Goal: Check status: Check status

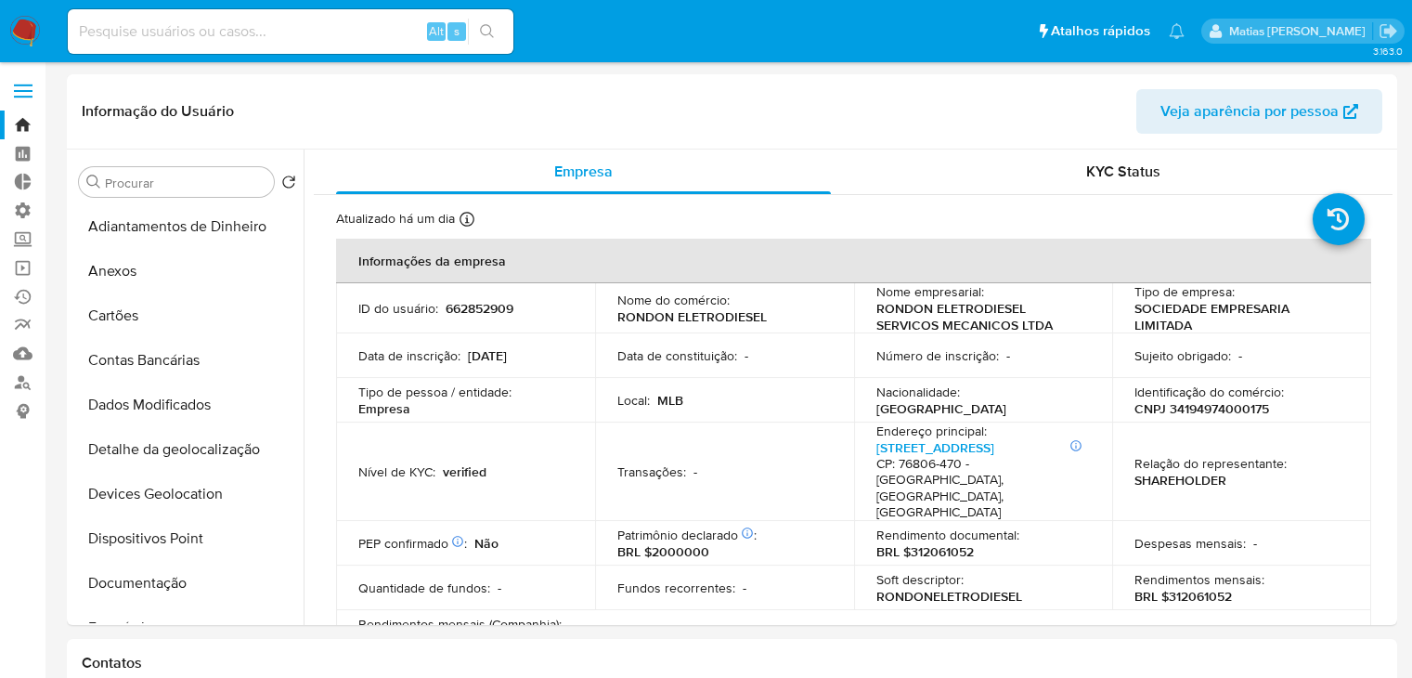
select select "10"
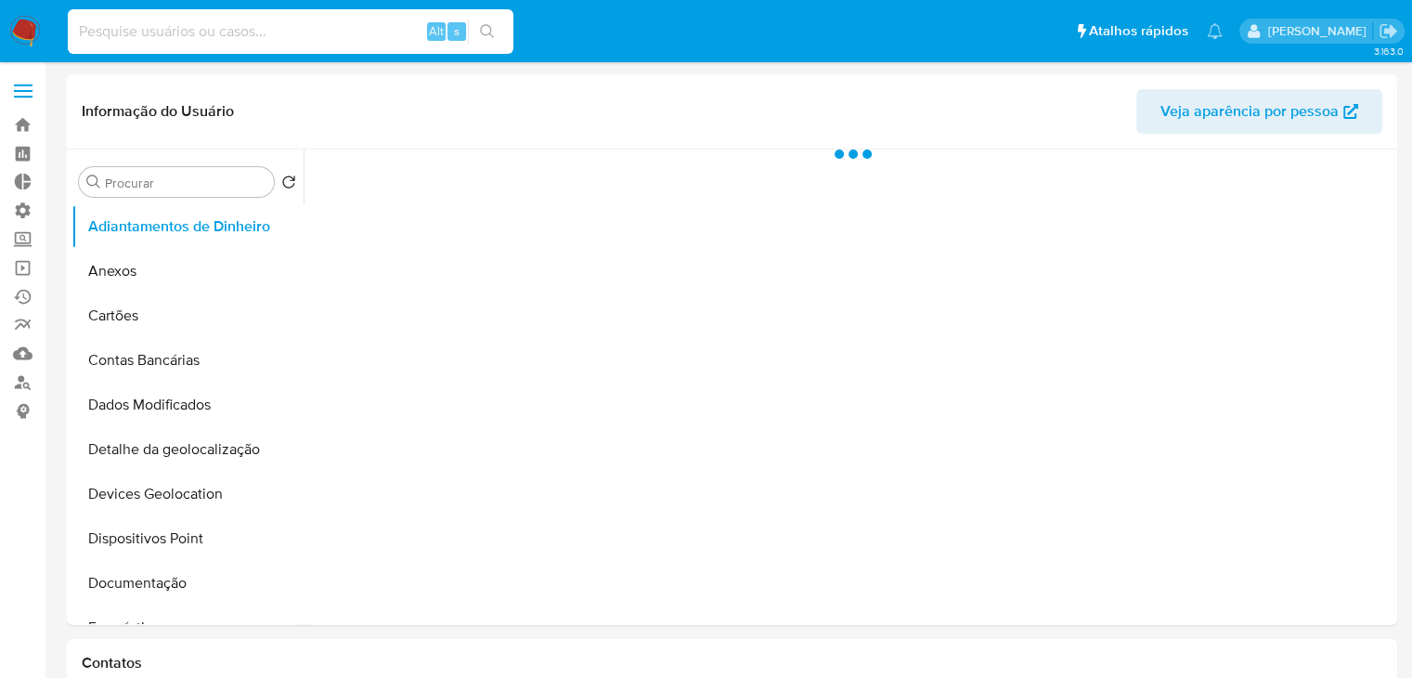
click at [178, 34] on input at bounding box center [291, 31] width 446 height 24
paste input "427708058"
type input "427708058"
select select "10"
type input "427708058"
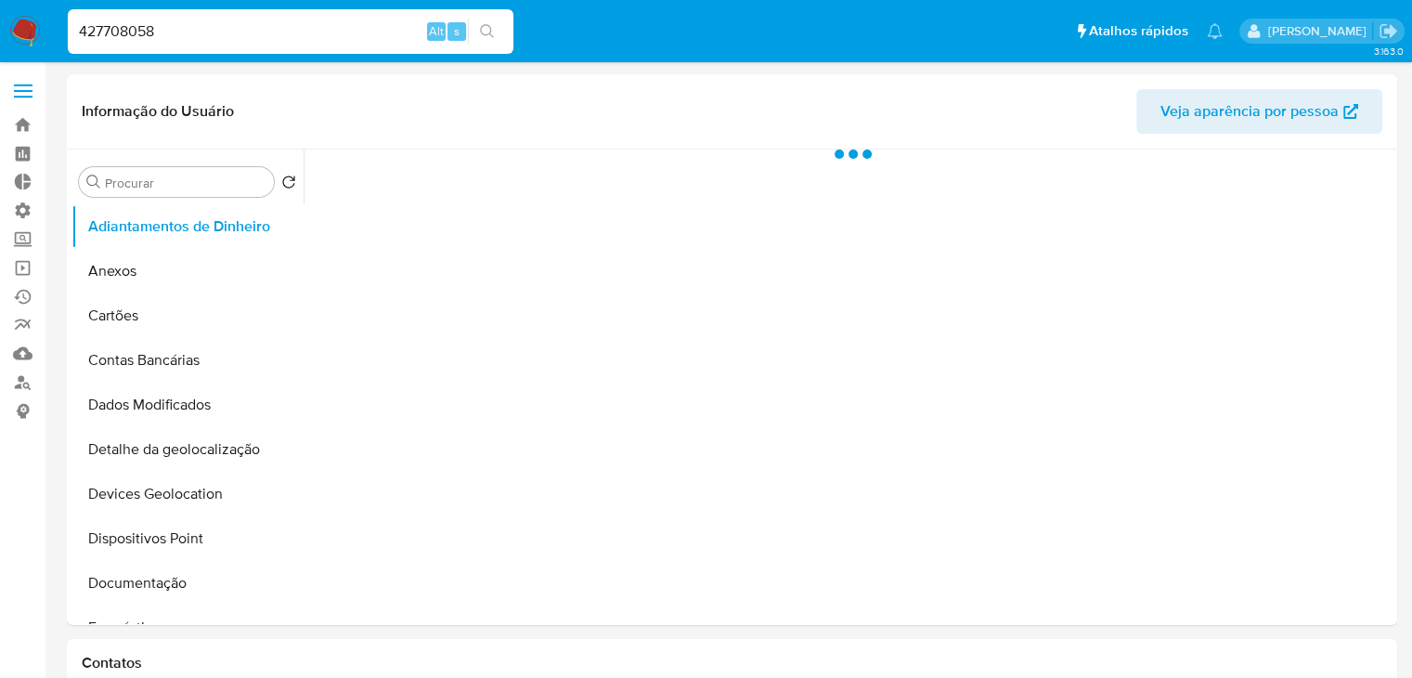
select select "10"
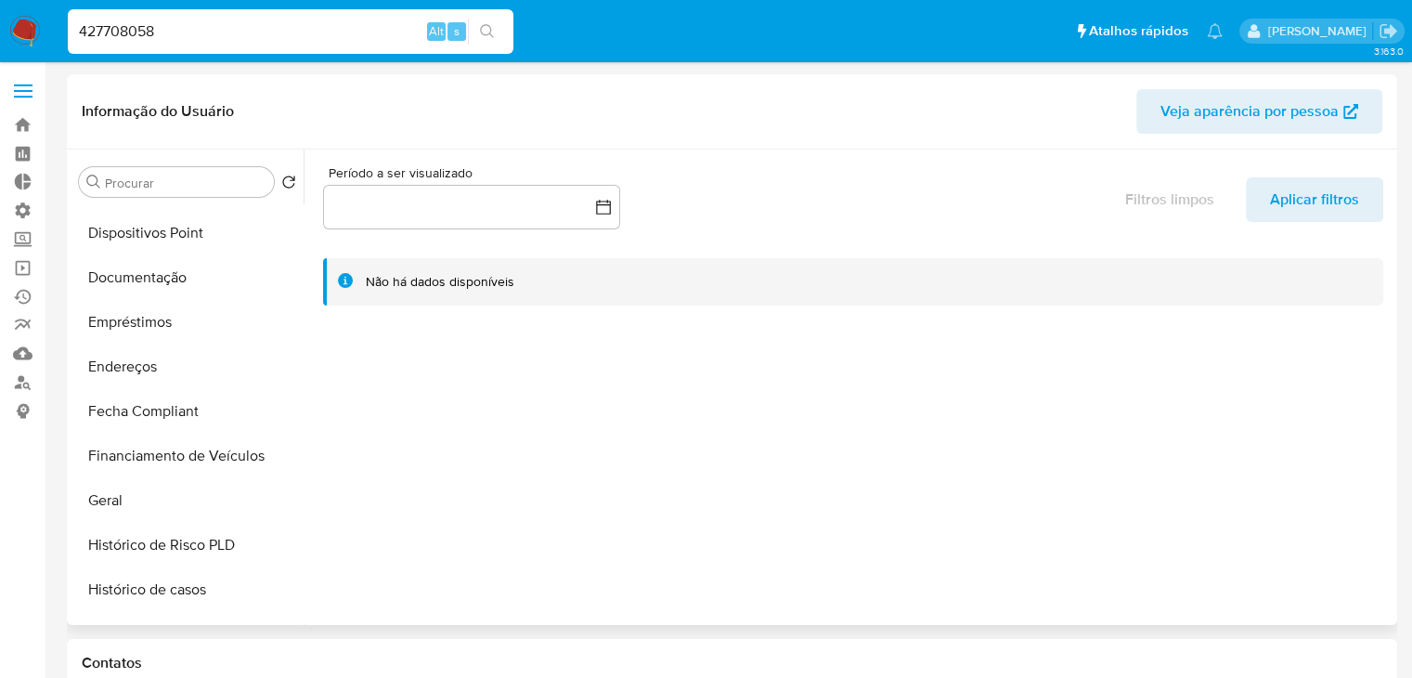
scroll to position [319, 0]
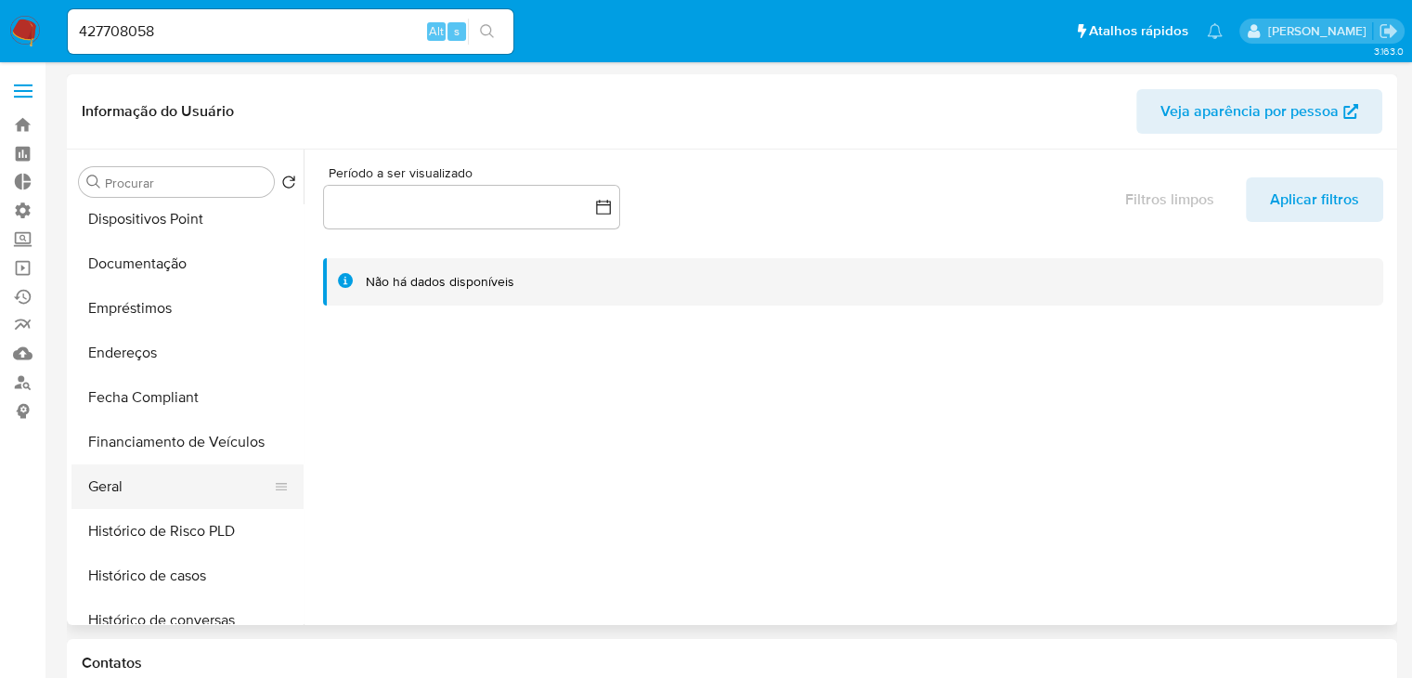
click at [207, 470] on button "Geral" at bounding box center [179, 486] width 217 height 45
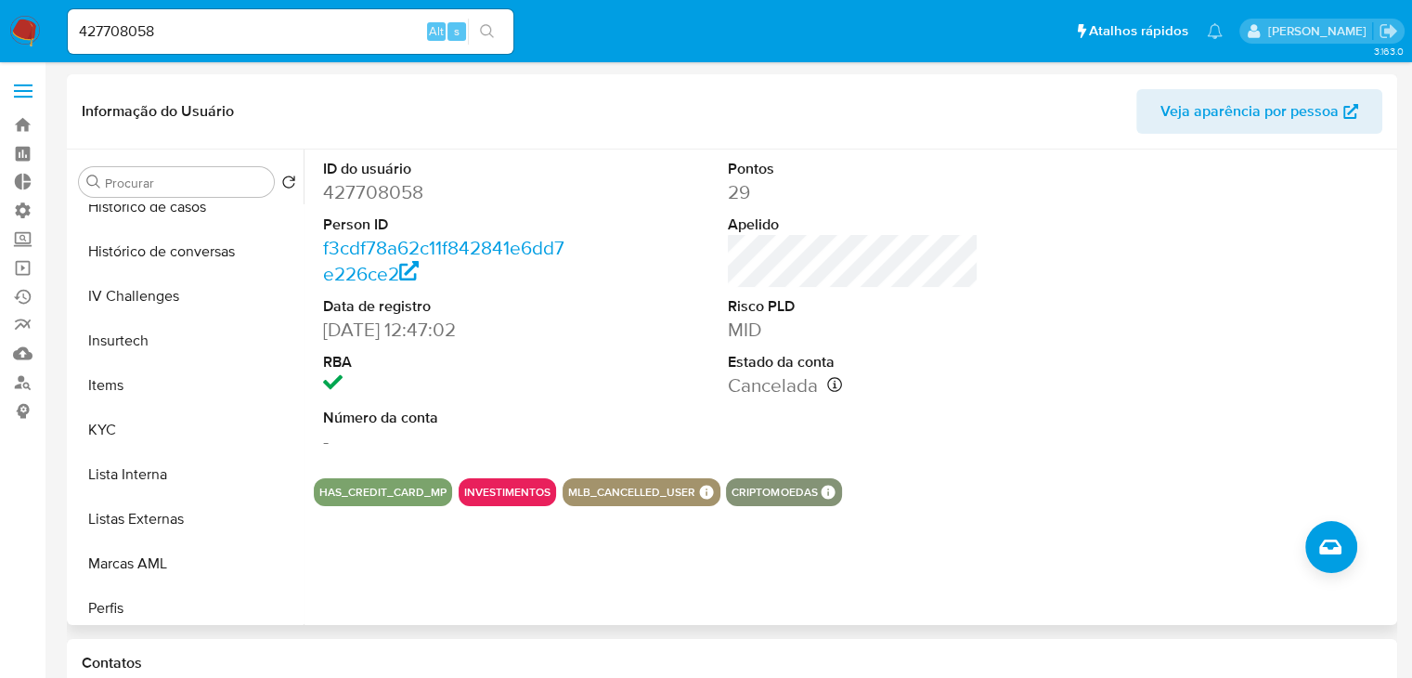
scroll to position [698, 0]
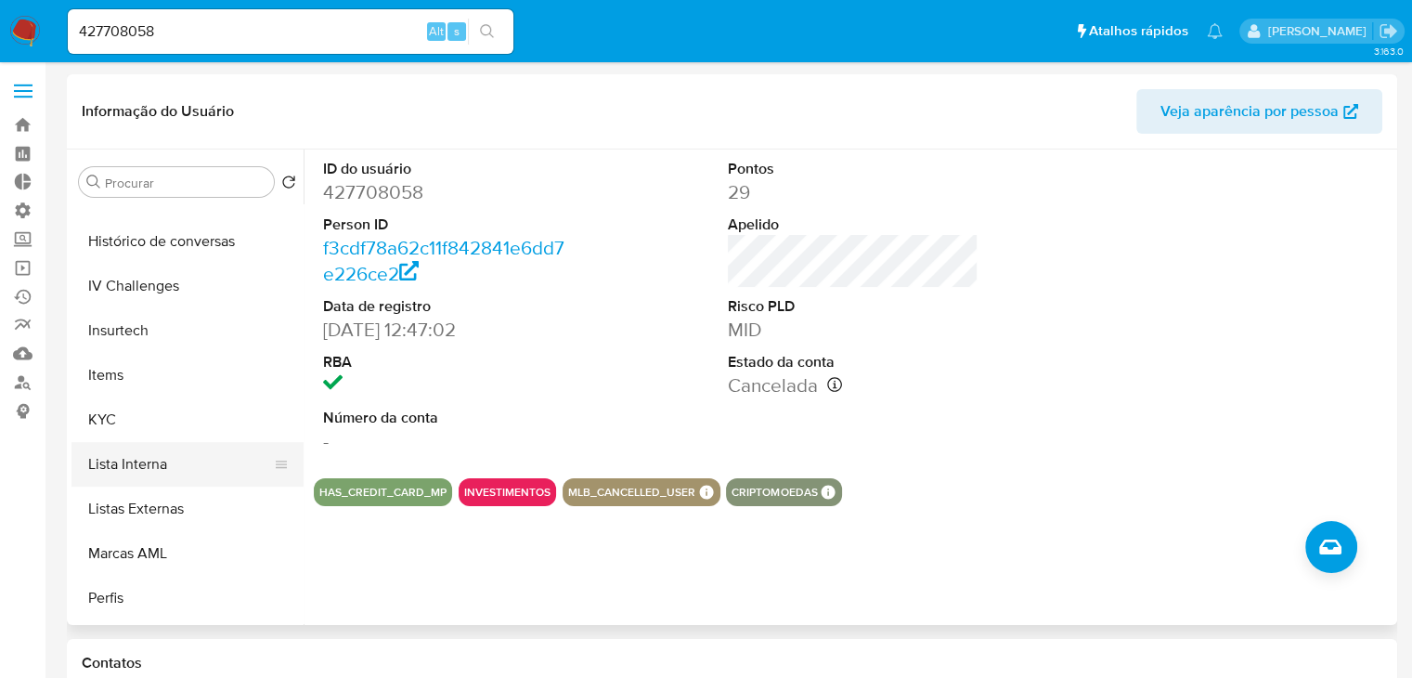
click at [214, 453] on button "Lista Interna" at bounding box center [179, 464] width 217 height 45
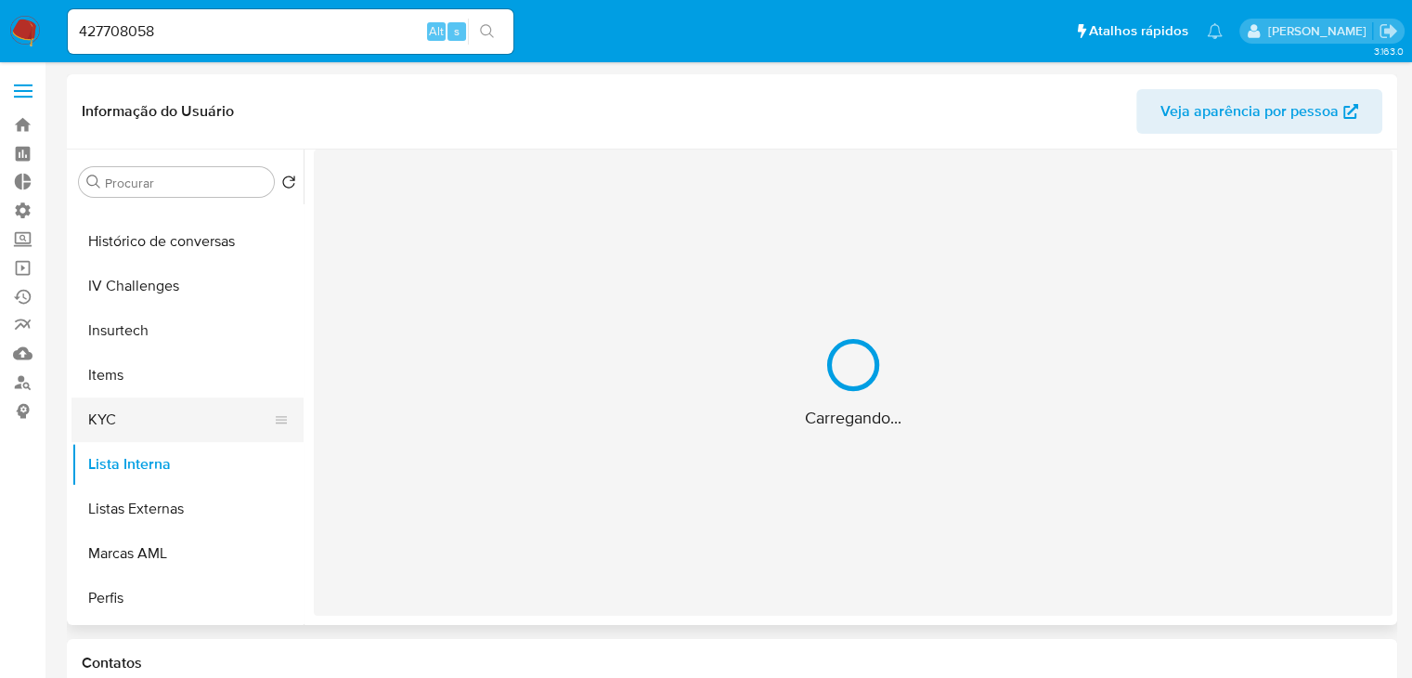
click at [214, 434] on button "KYC" at bounding box center [179, 419] width 217 height 45
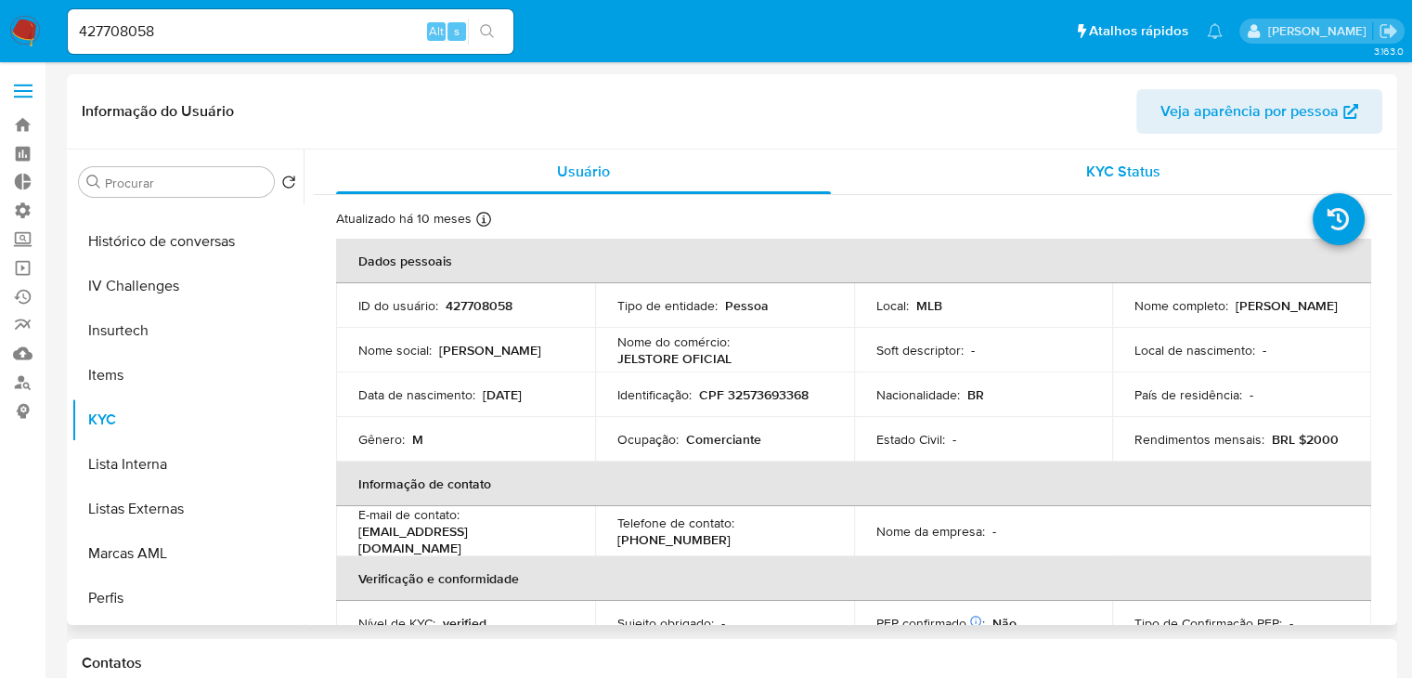
click at [1151, 164] on span "KYC Status" at bounding box center [1123, 171] width 74 height 21
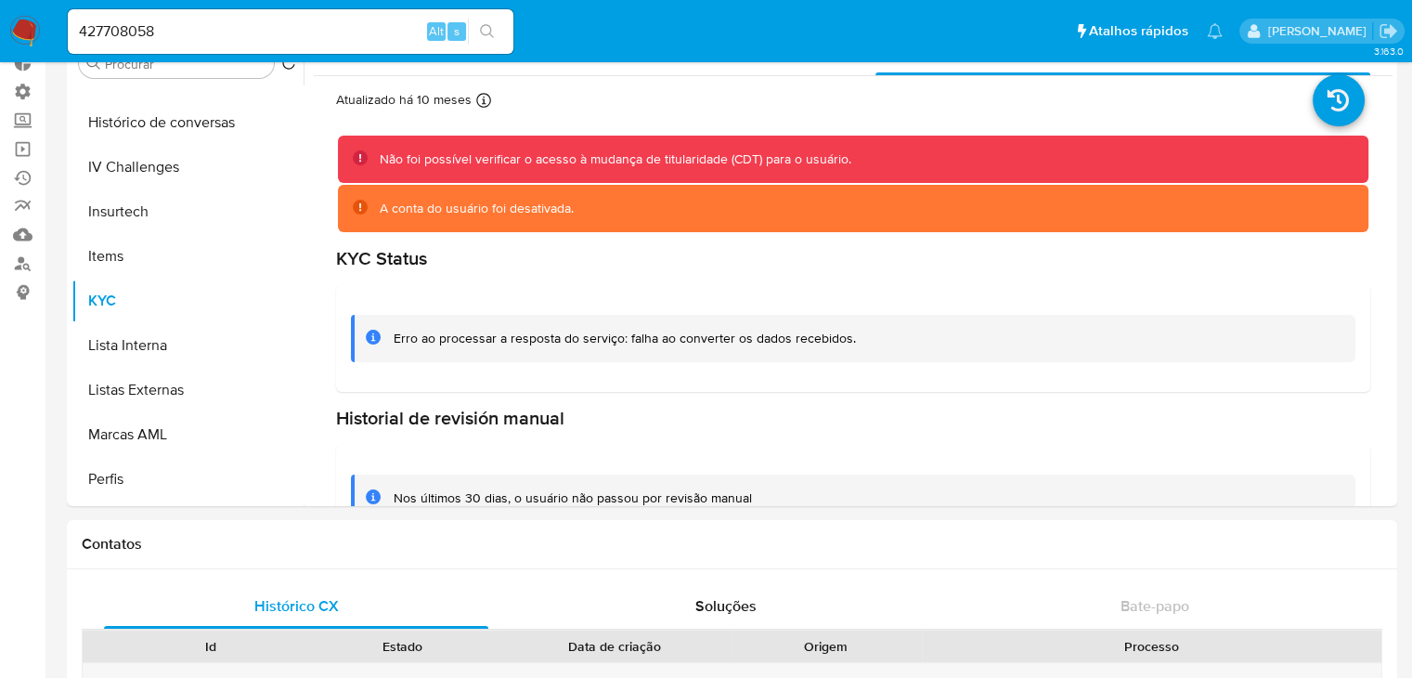
scroll to position [0, 0]
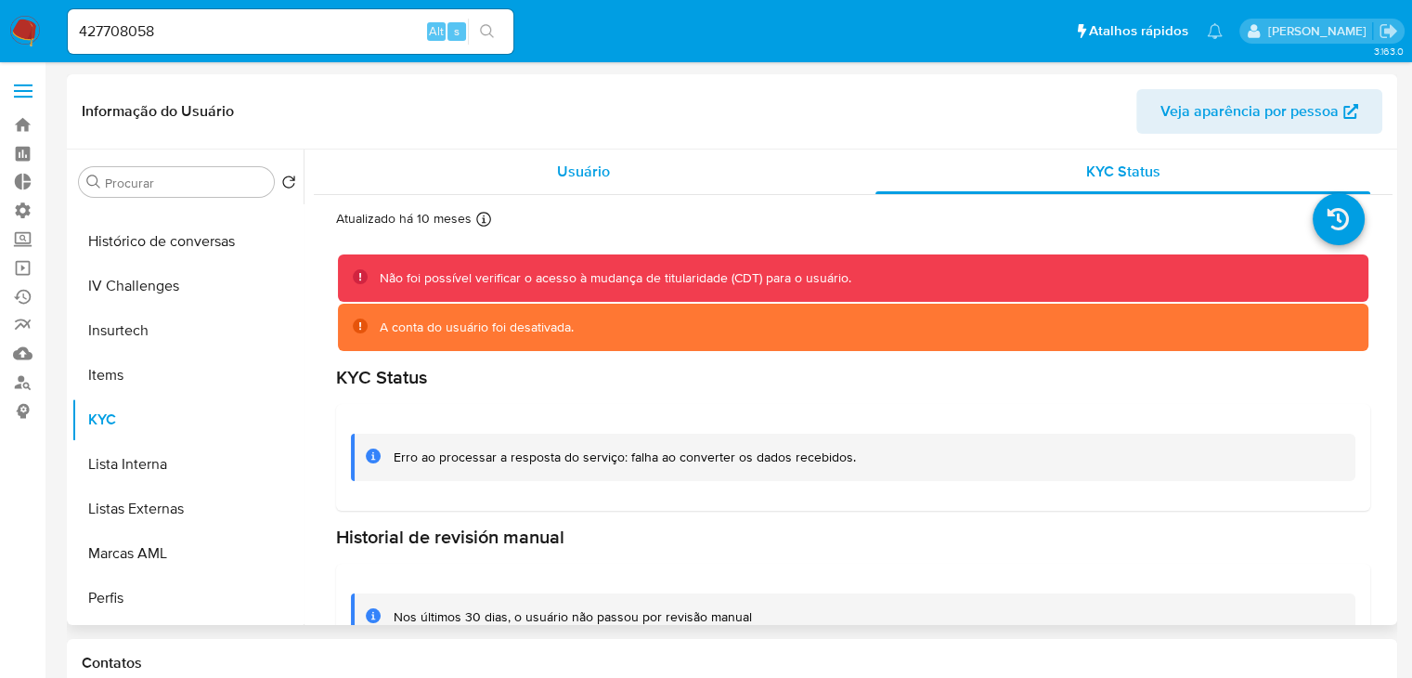
click at [540, 177] on div "Usuário" at bounding box center [583, 171] width 495 height 45
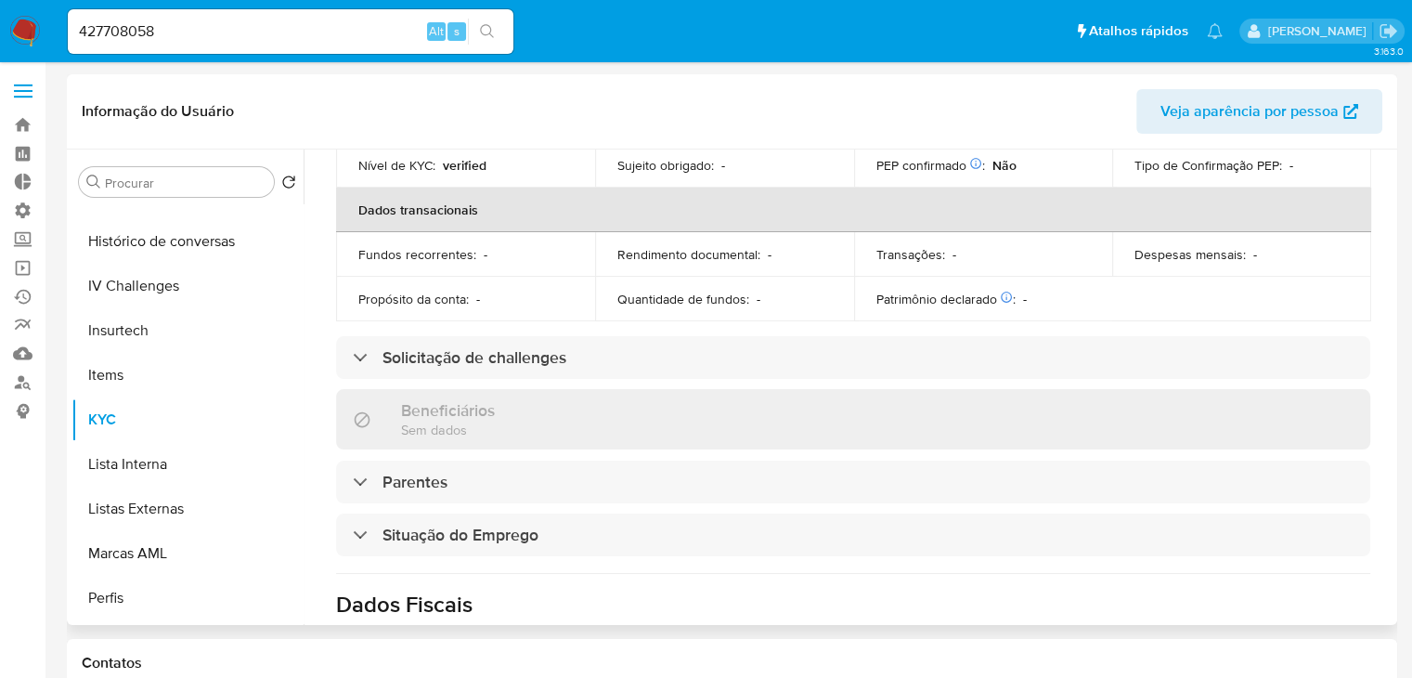
scroll to position [460, 0]
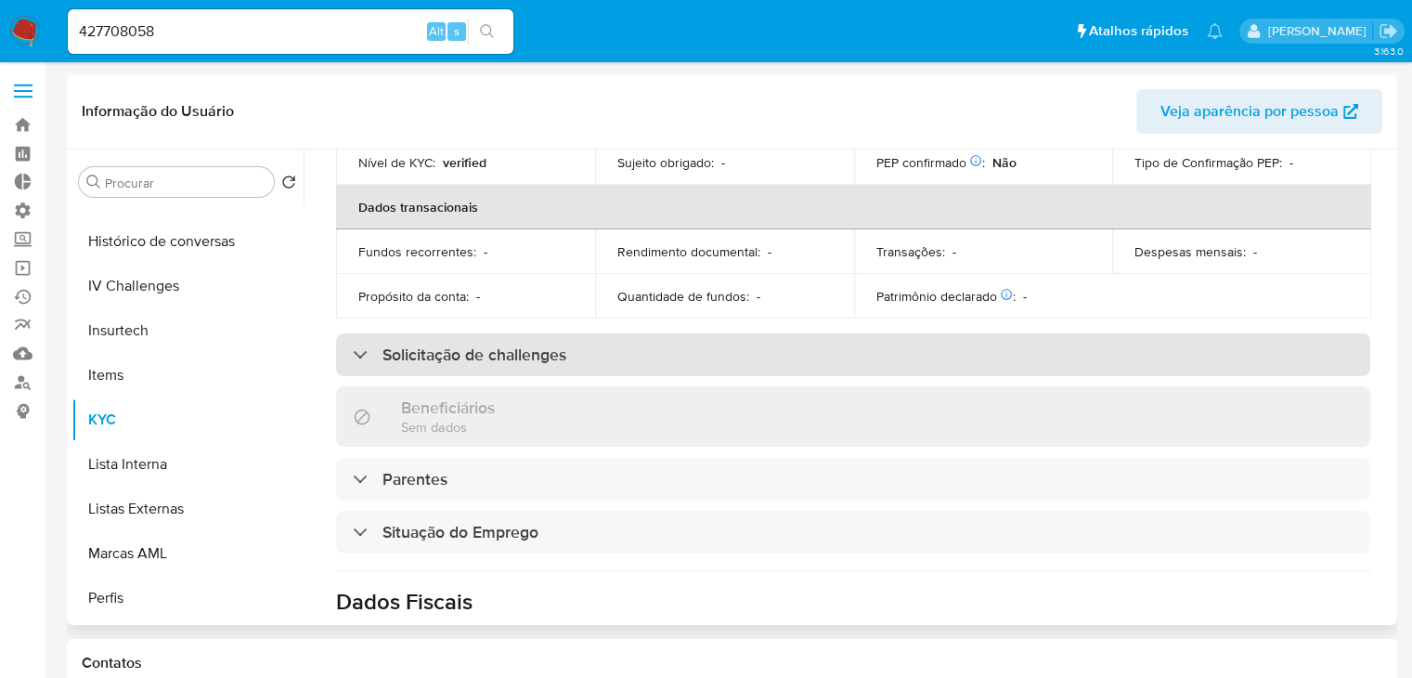
click at [892, 343] on div "Solicitação de challenges" at bounding box center [853, 354] width 1034 height 43
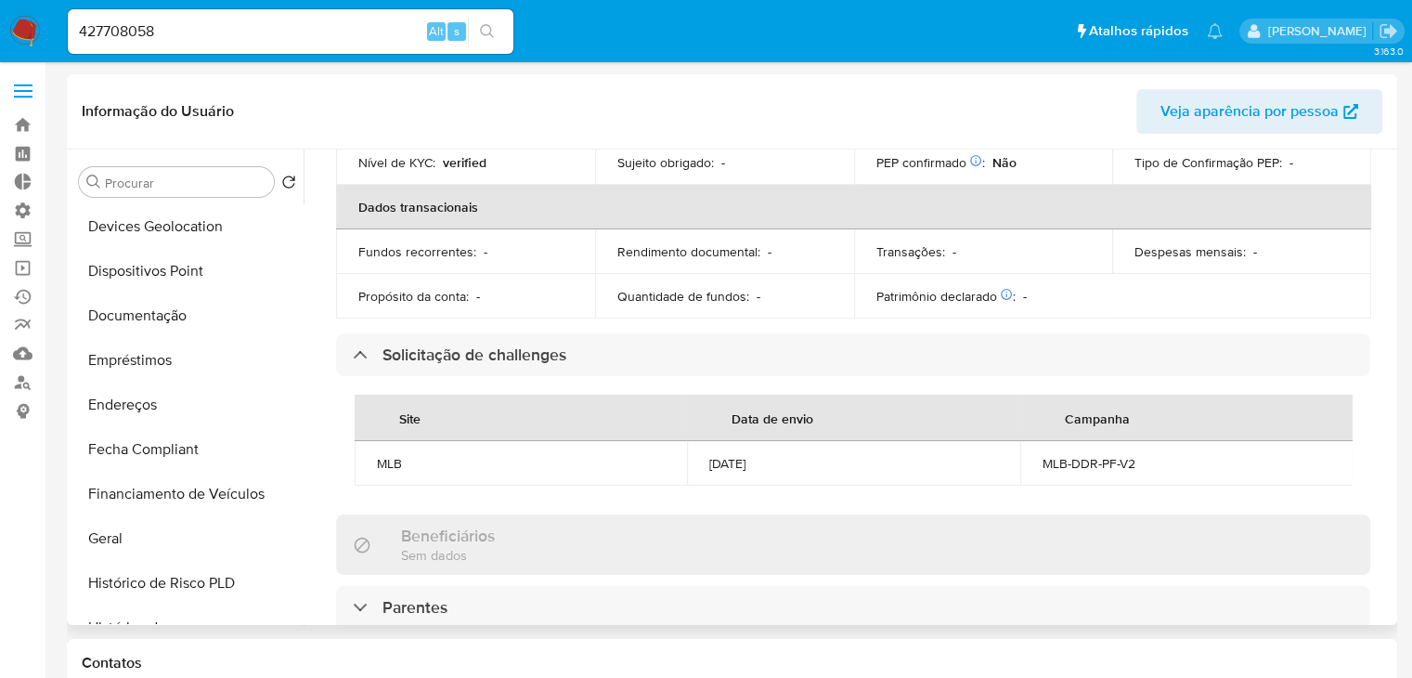
scroll to position [298, 0]
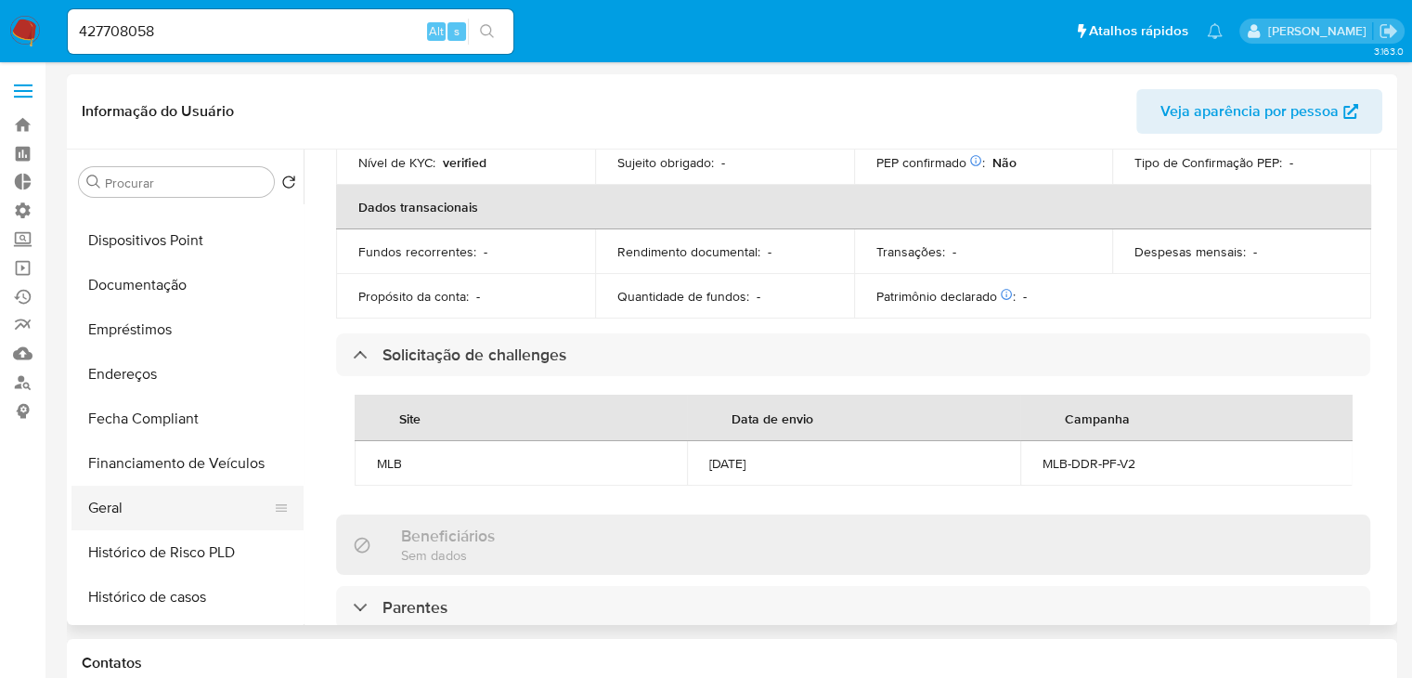
click at [205, 513] on button "Geral" at bounding box center [179, 508] width 217 height 45
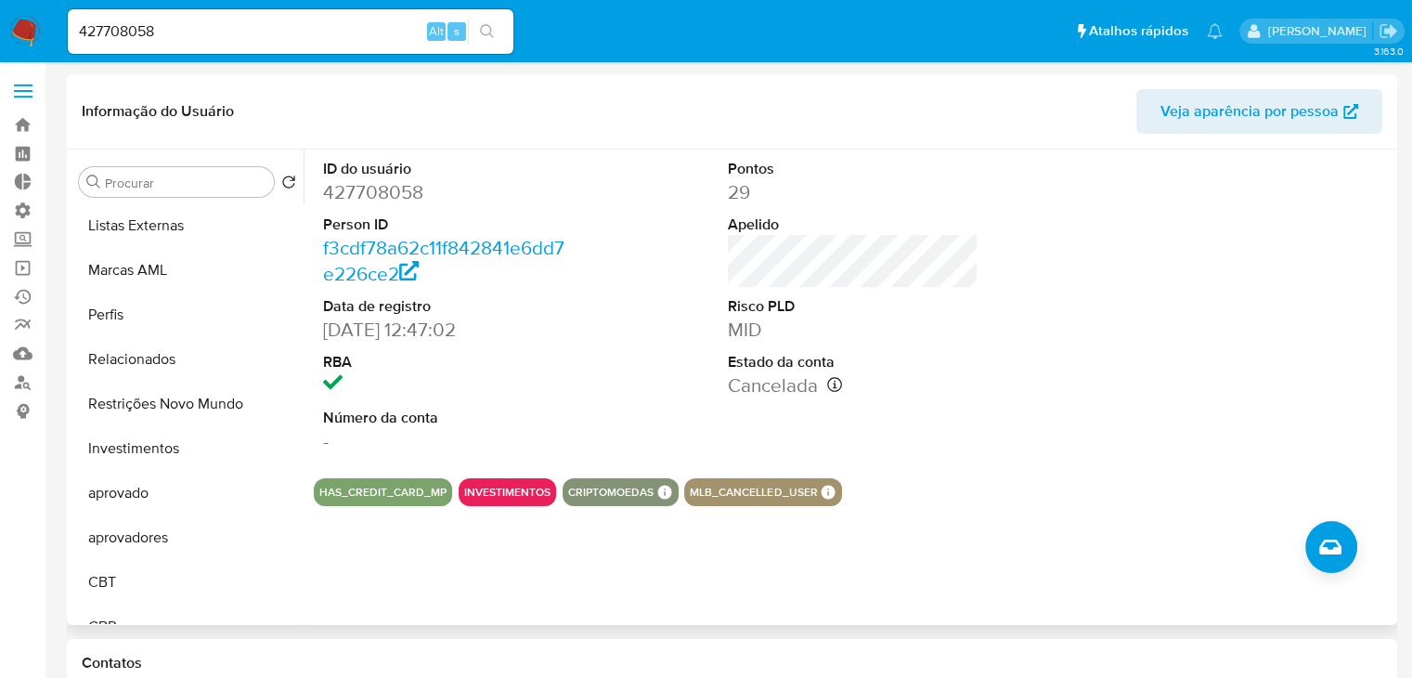
scroll to position [1006, 0]
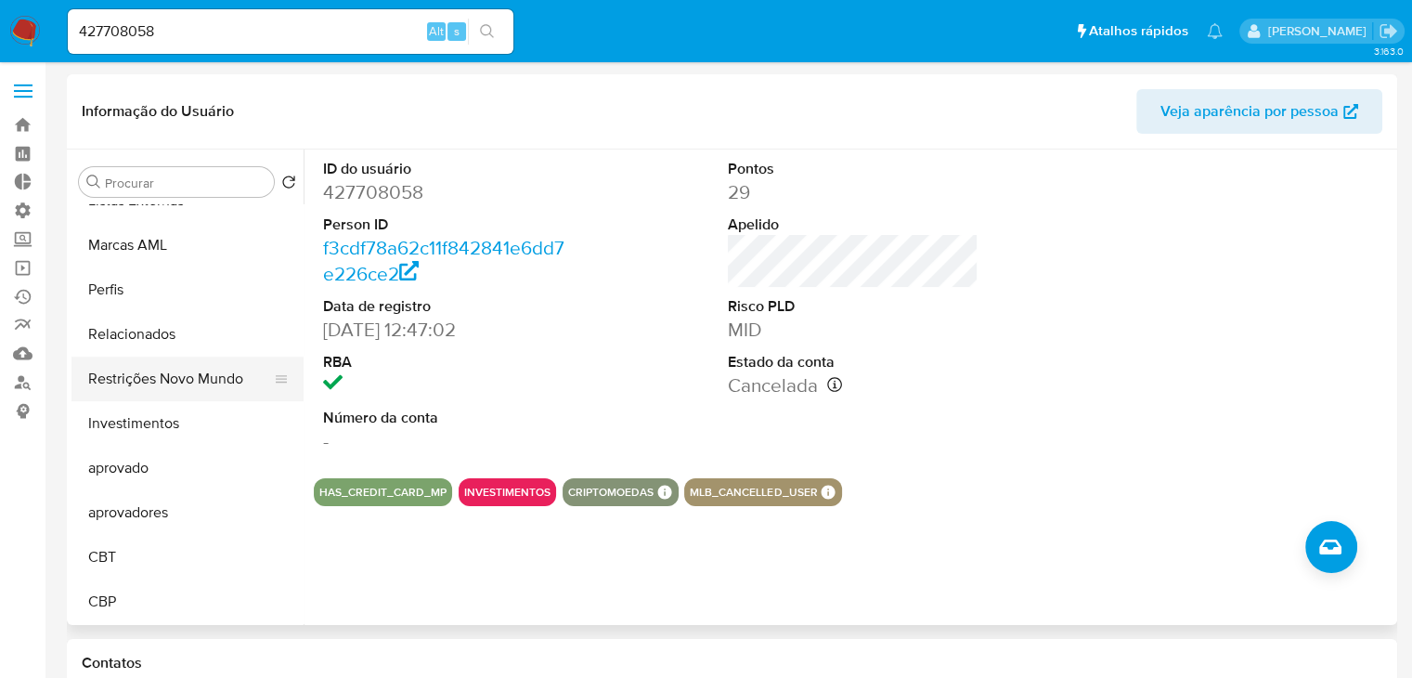
click at [219, 383] on button "Restrições Novo Mundo" at bounding box center [179, 378] width 217 height 45
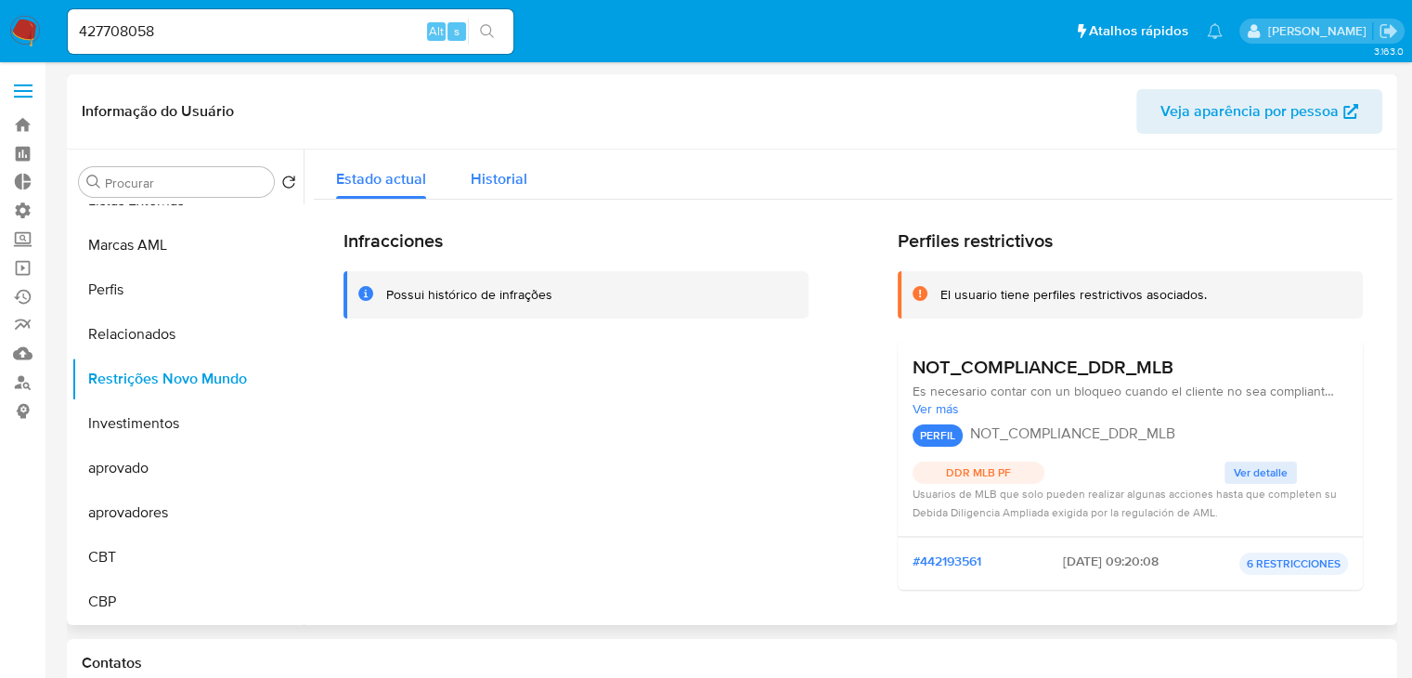
click at [510, 158] on div "Historial" at bounding box center [499, 173] width 57 height 49
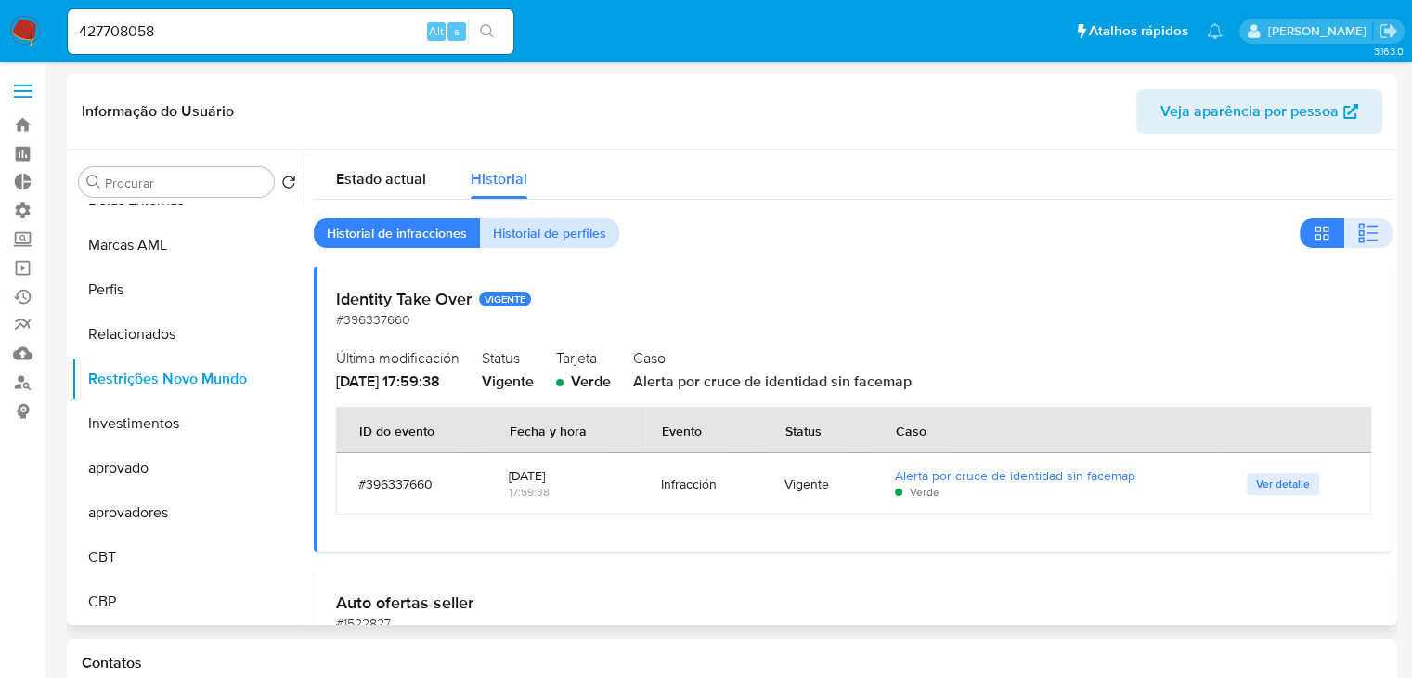
click at [540, 230] on span "Historial de perfiles" at bounding box center [549, 233] width 113 height 26
